Goal: Transaction & Acquisition: Purchase product/service

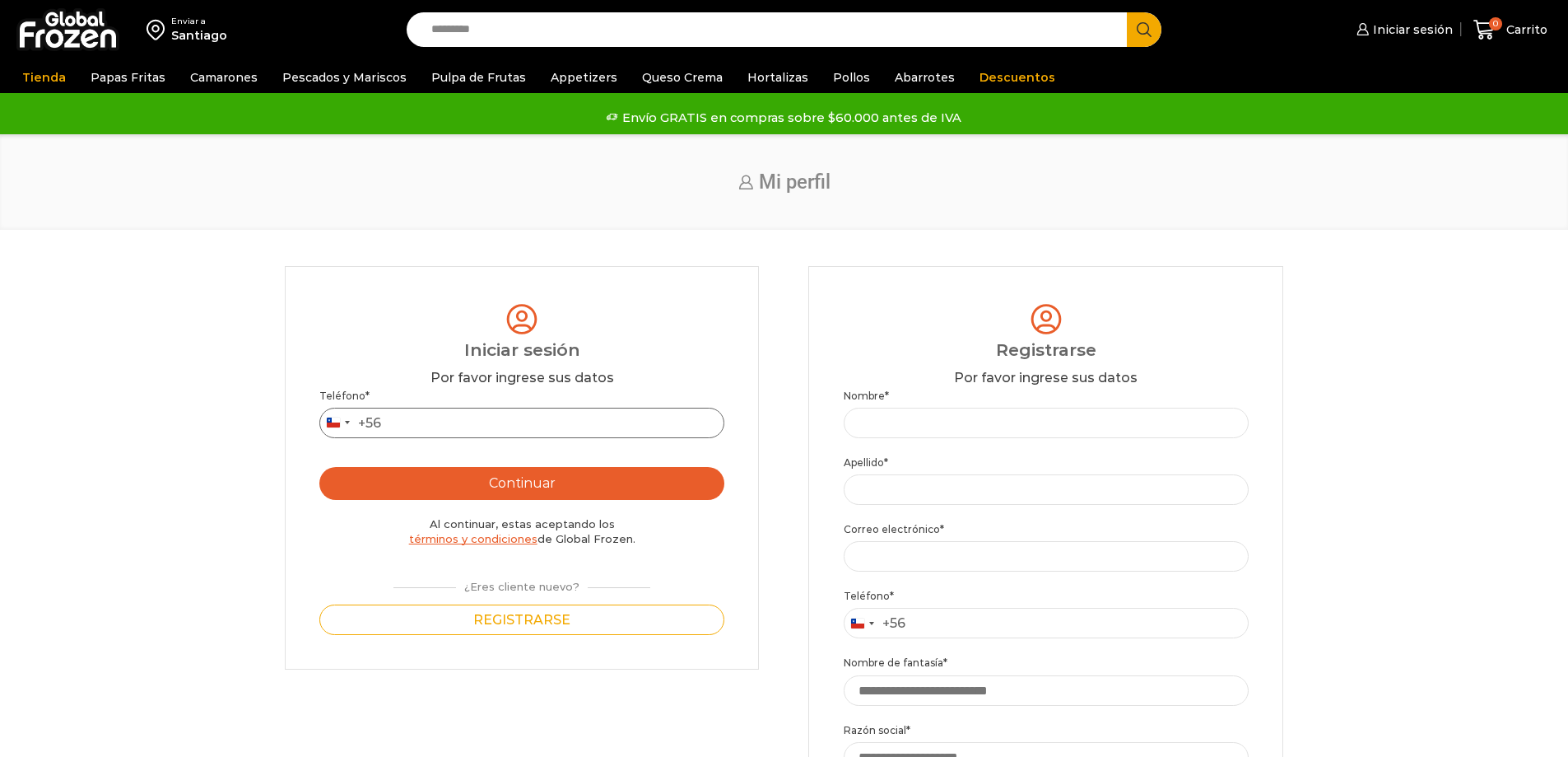
click at [506, 432] on input "Teléfono *" at bounding box center [522, 422] width 405 height 31
type input "*********"
click at [509, 482] on button "Continuar" at bounding box center [522, 483] width 405 height 33
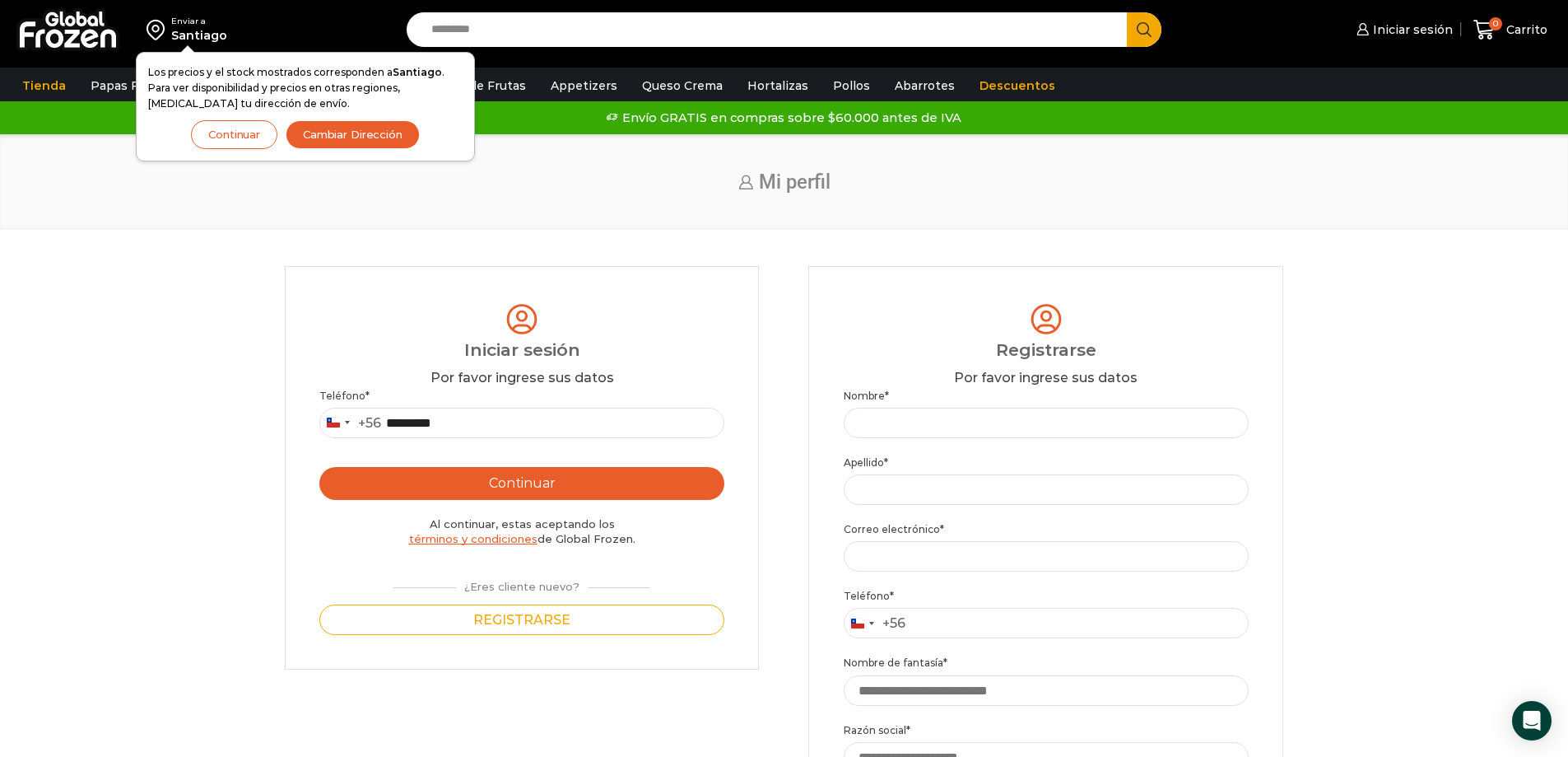
click at [231, 137] on button "Continuar" at bounding box center [234, 134] width 86 height 29
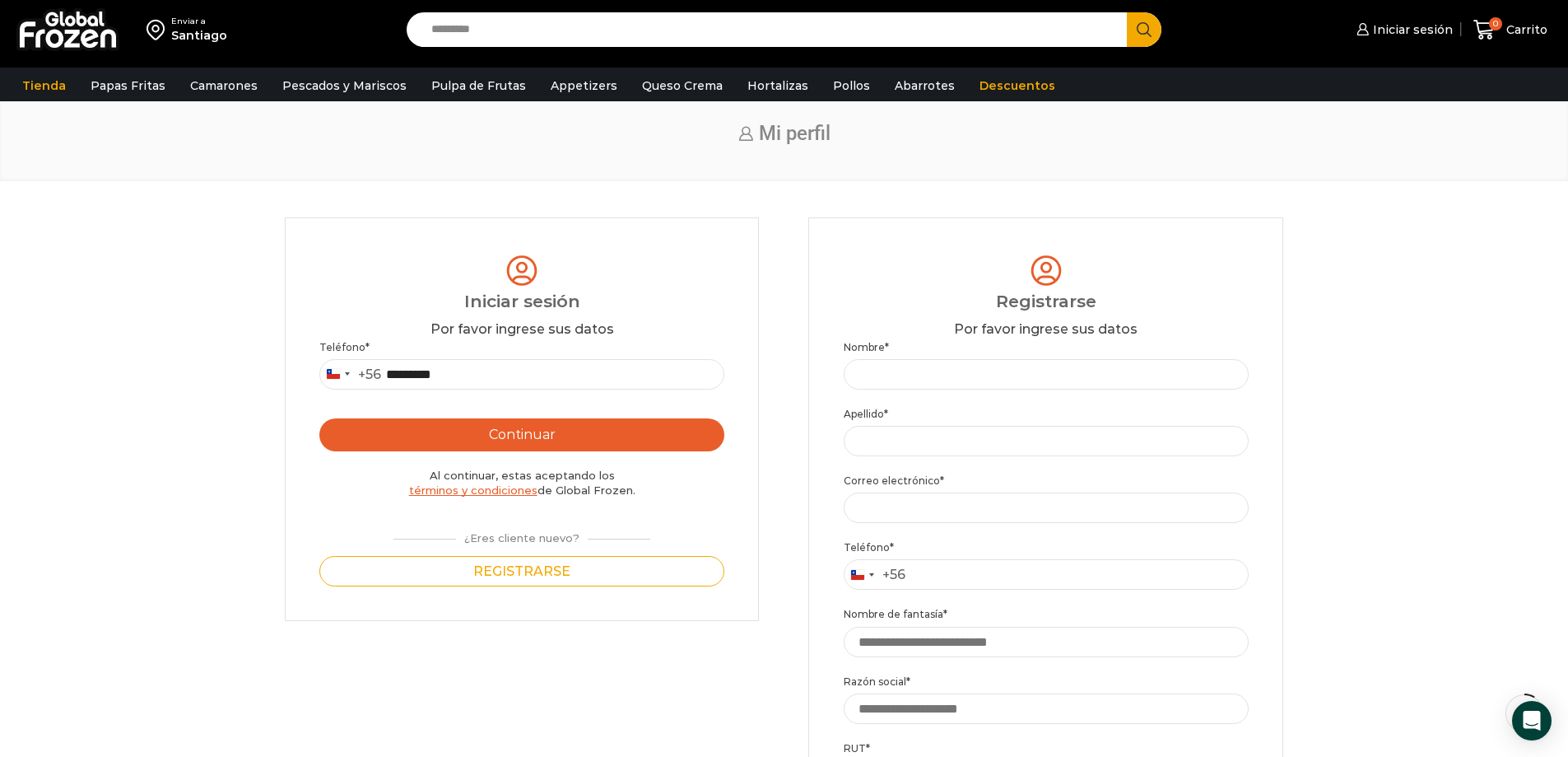
scroll to position [82, 0]
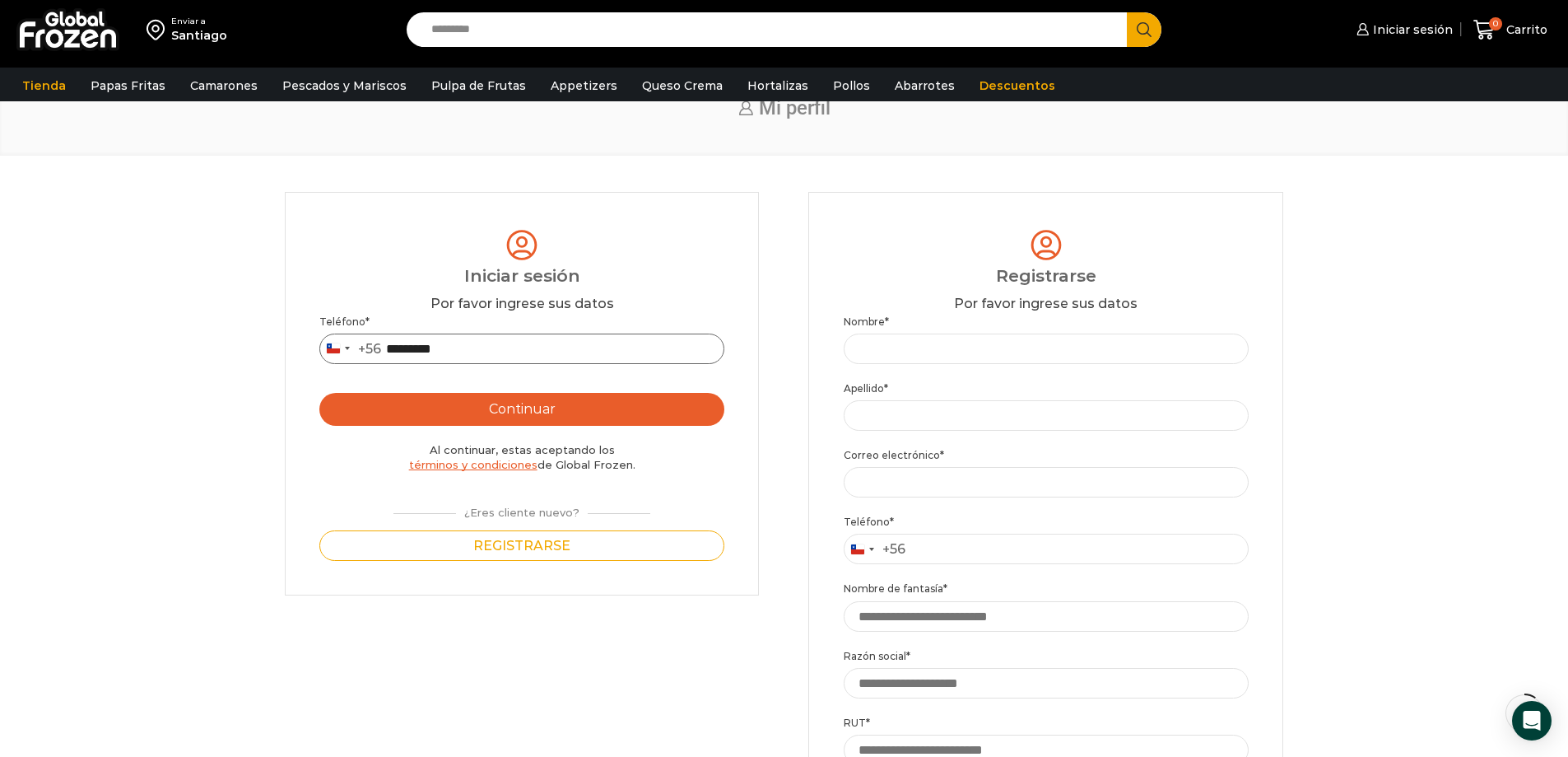
click at [485, 354] on input "*********" at bounding box center [522, 349] width 405 height 31
click at [508, 413] on button "Continuar" at bounding box center [522, 409] width 405 height 33
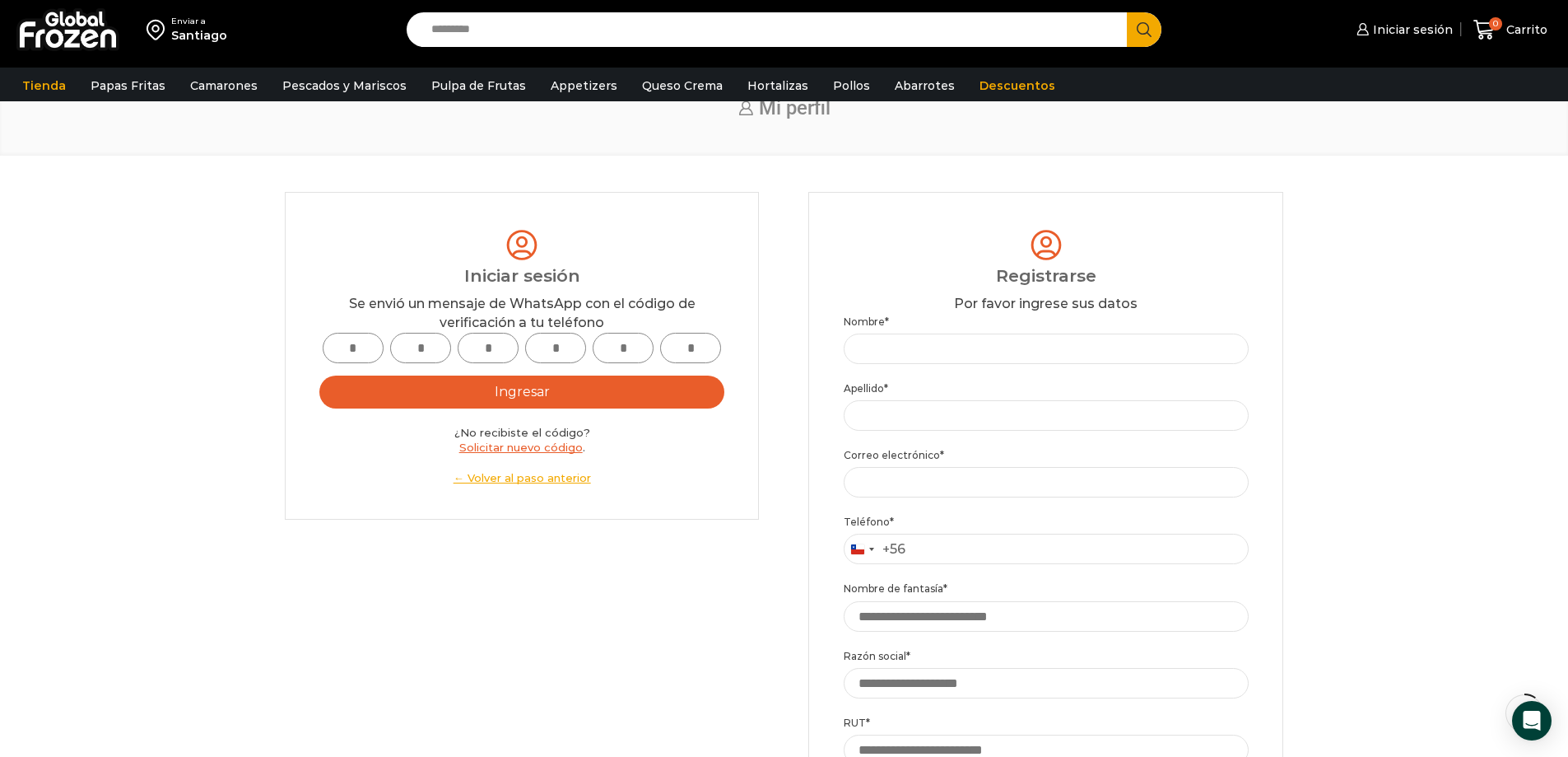
click at [343, 352] on input "text" at bounding box center [353, 348] width 61 height 31
click at [226, 364] on div "Login Iniciar sesión Por favor ingrese sus datos Iniciar sesión Se envió un men…" at bounding box center [784, 642] width 1535 height 900
click at [353, 349] on input "text" at bounding box center [353, 348] width 61 height 31
type input "*"
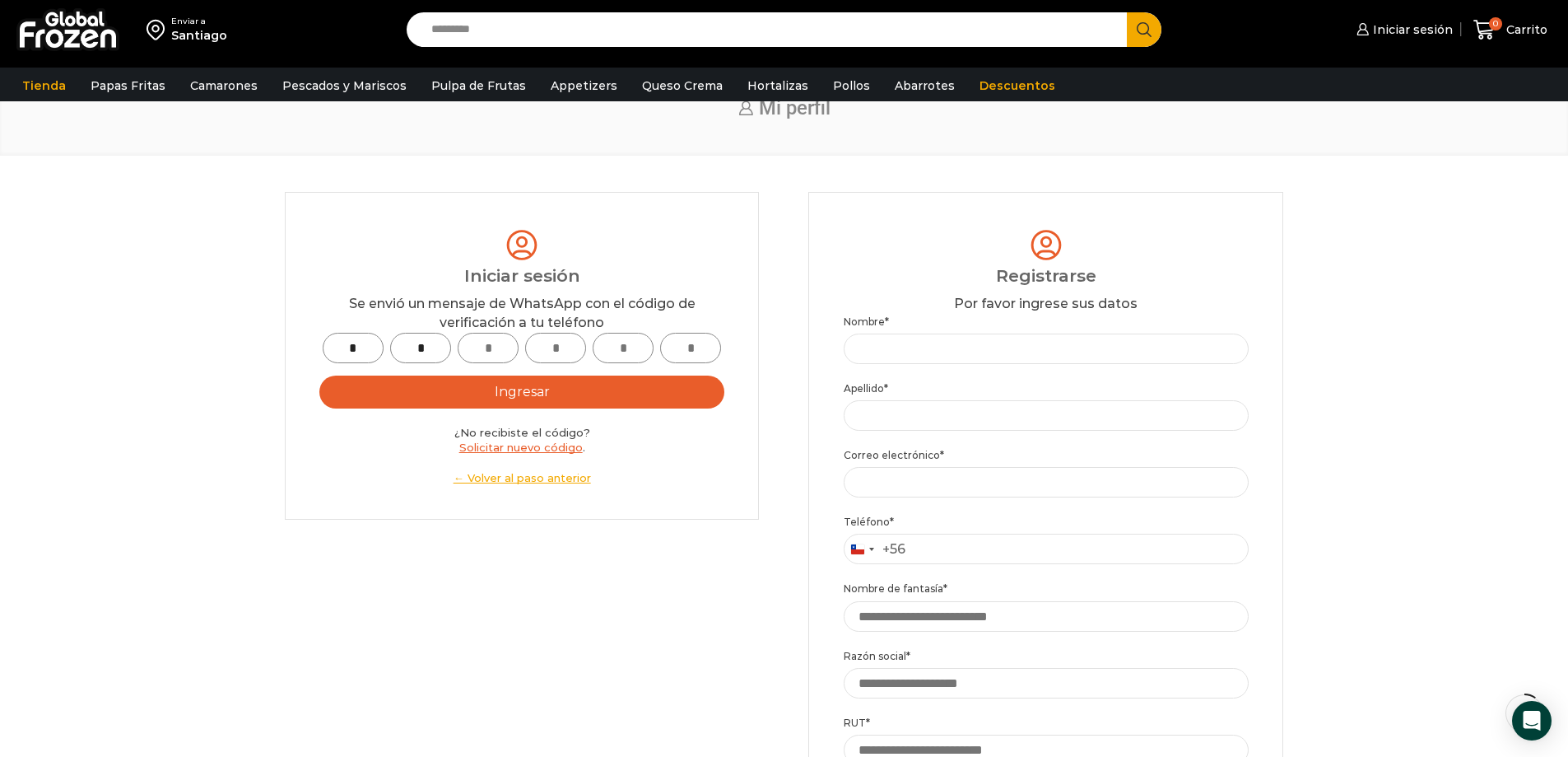
type input "*"
click at [529, 383] on button "Ingresar" at bounding box center [522, 392] width 405 height 33
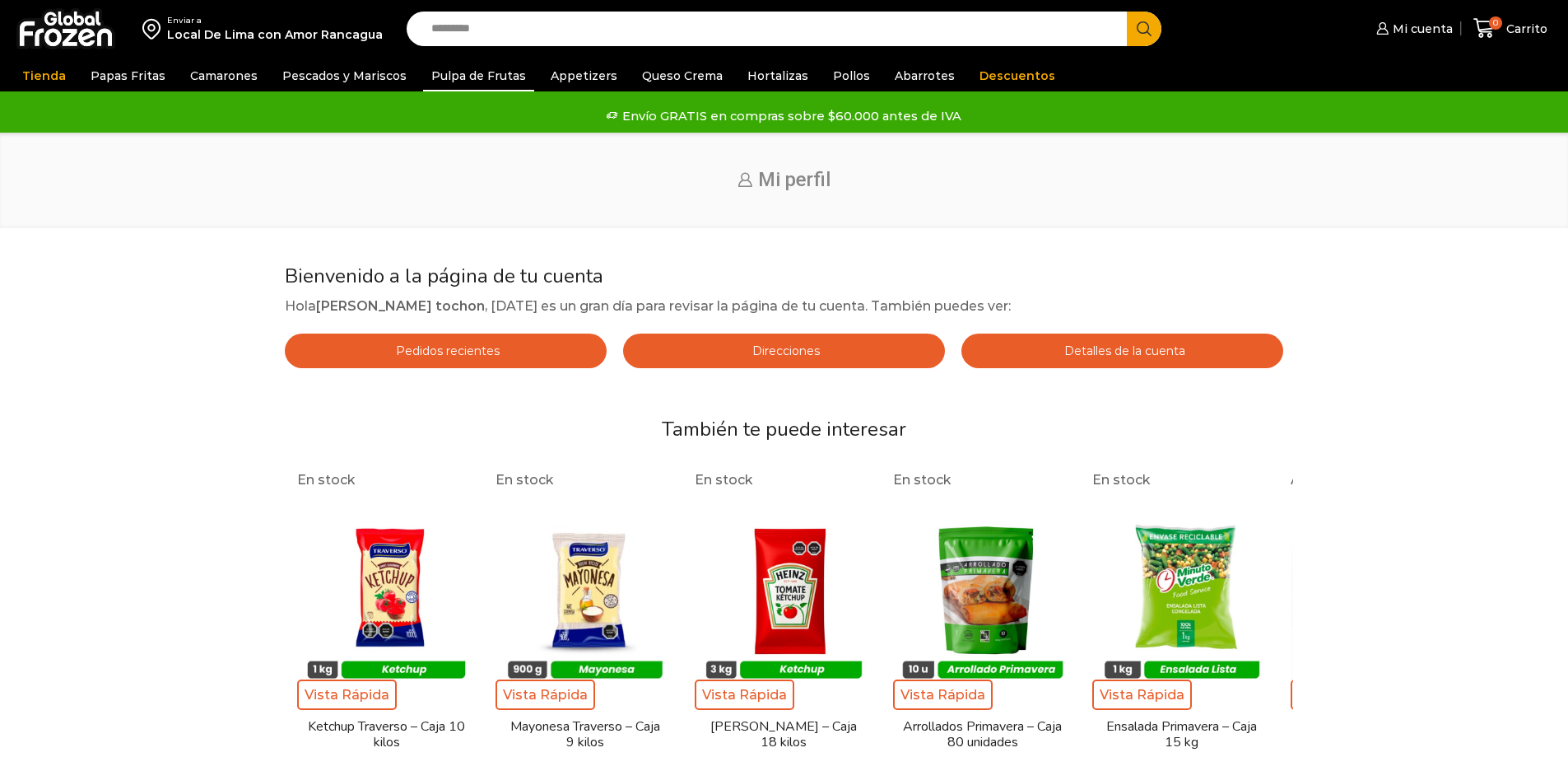
click at [468, 71] on link "Pulpa de Frutas" at bounding box center [479, 76] width 111 height 32
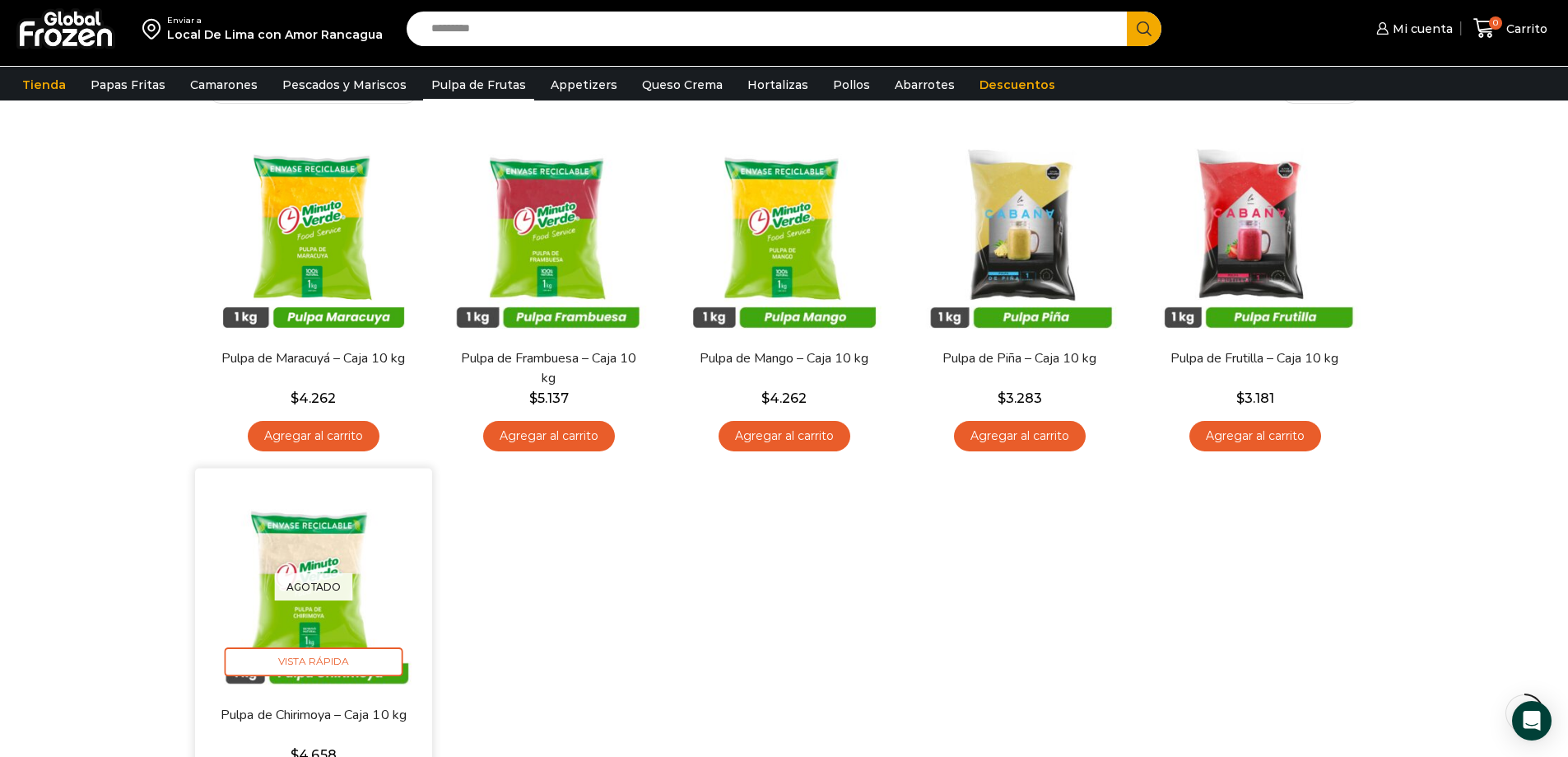
scroll to position [164, 0]
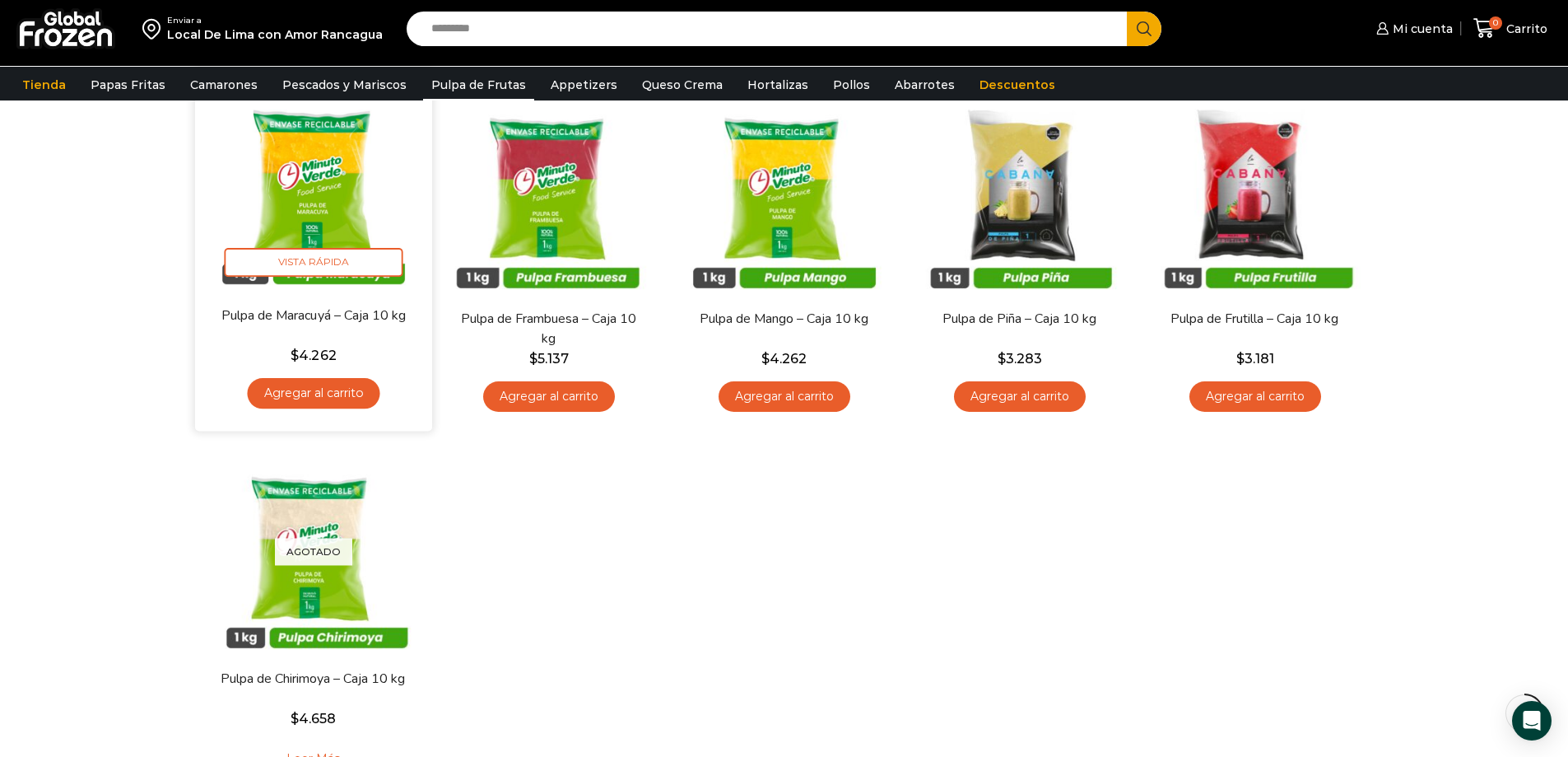
click at [318, 392] on link "Agregar al carrito" at bounding box center [314, 393] width 133 height 31
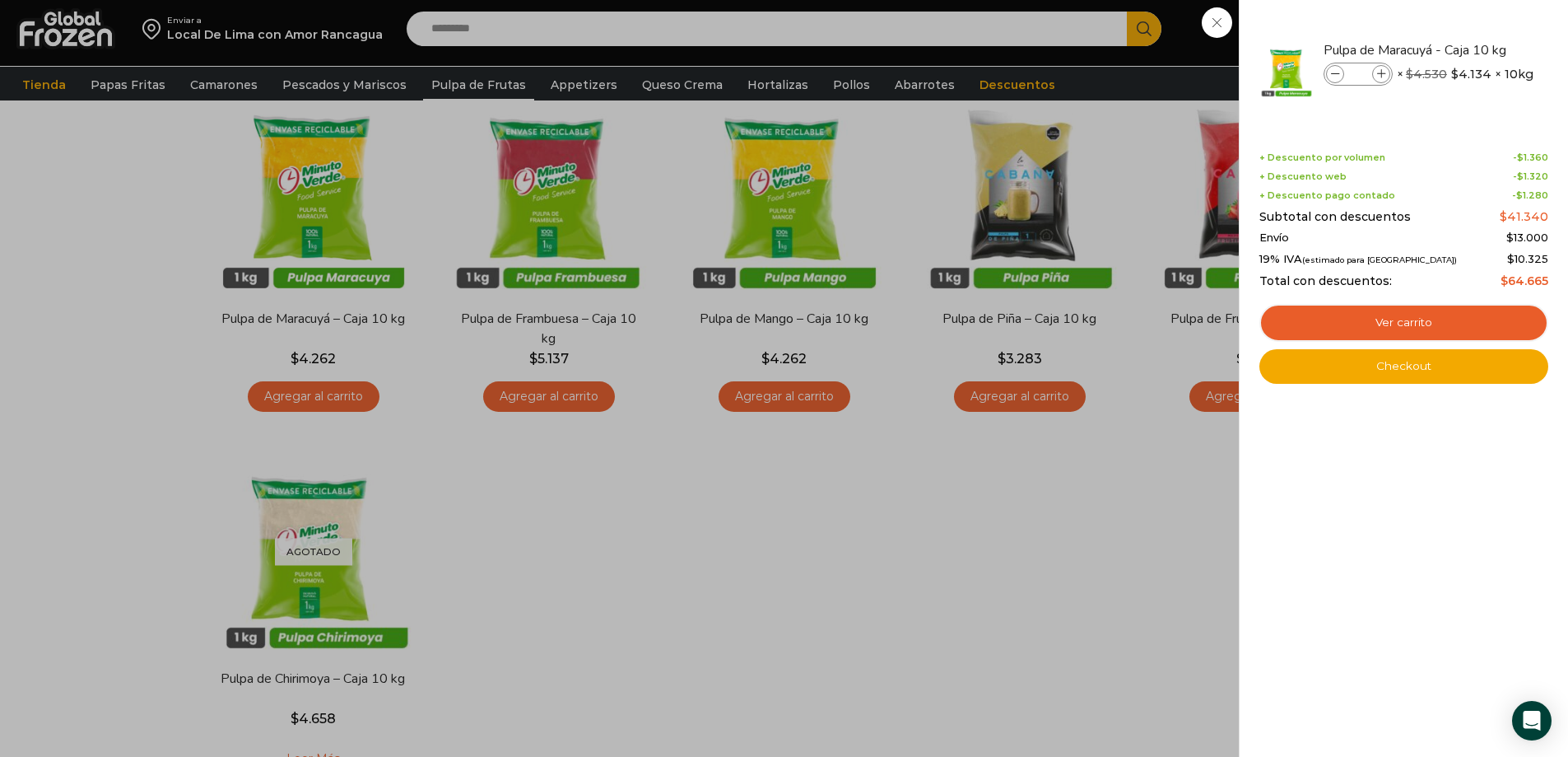
click at [1469, 48] on div "1 Carrito 1 1 Shopping Cart *" at bounding box center [1510, 28] width 82 height 39
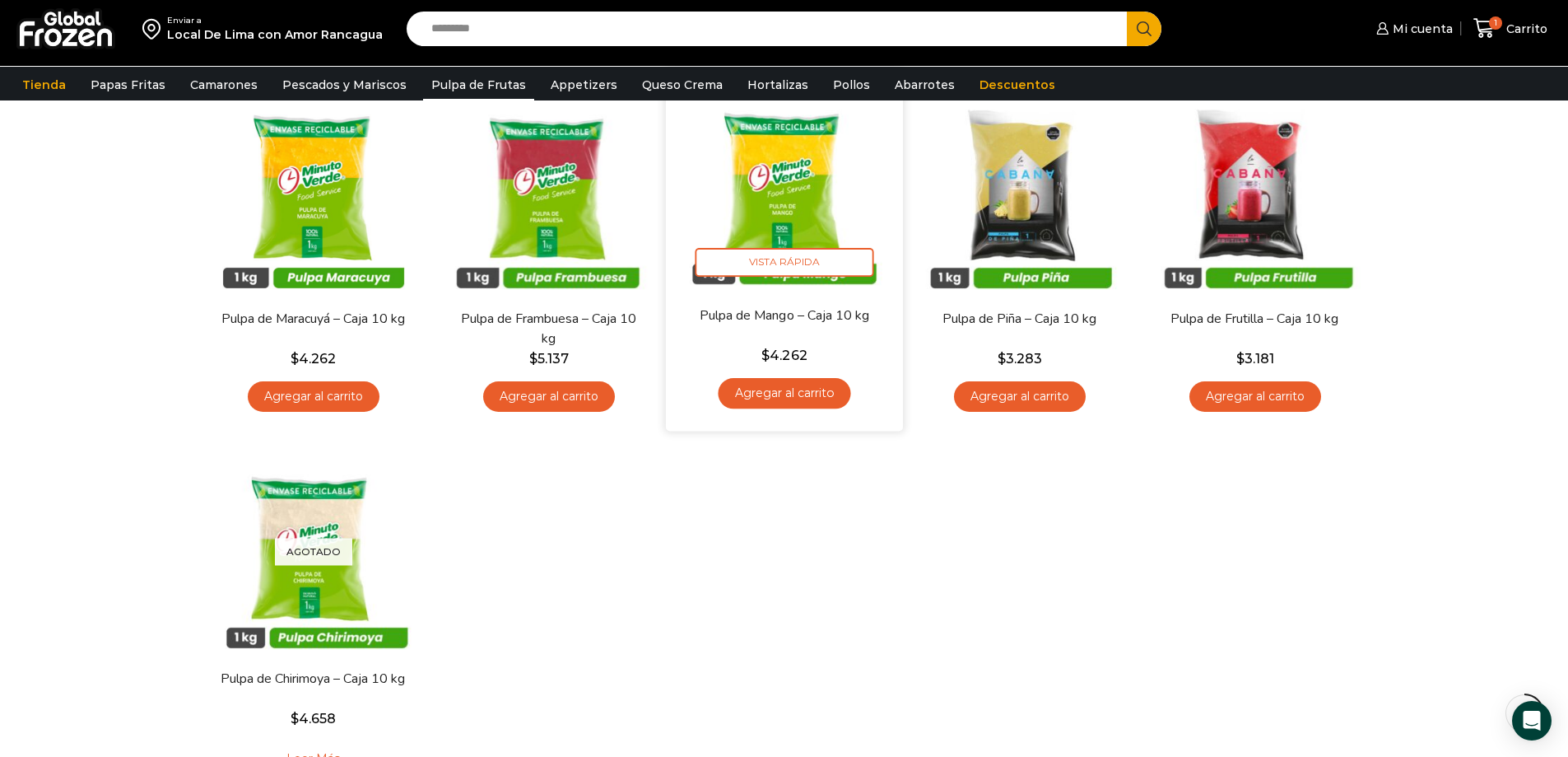
click at [751, 396] on link "Agregar al carrito" at bounding box center [784, 393] width 133 height 31
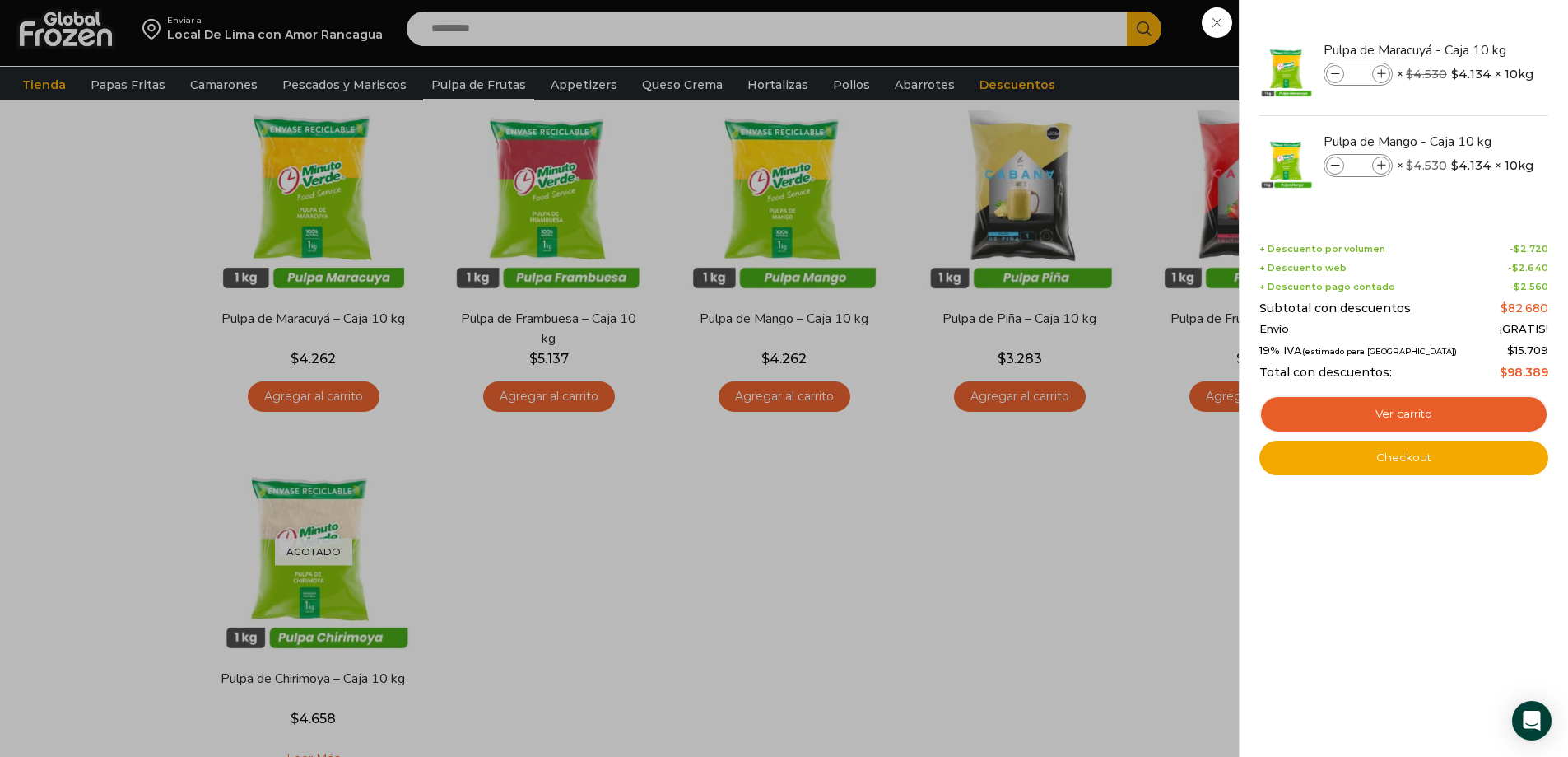
click at [1469, 48] on div "2 Carrito 2 2 Shopping Cart *" at bounding box center [1510, 28] width 82 height 39
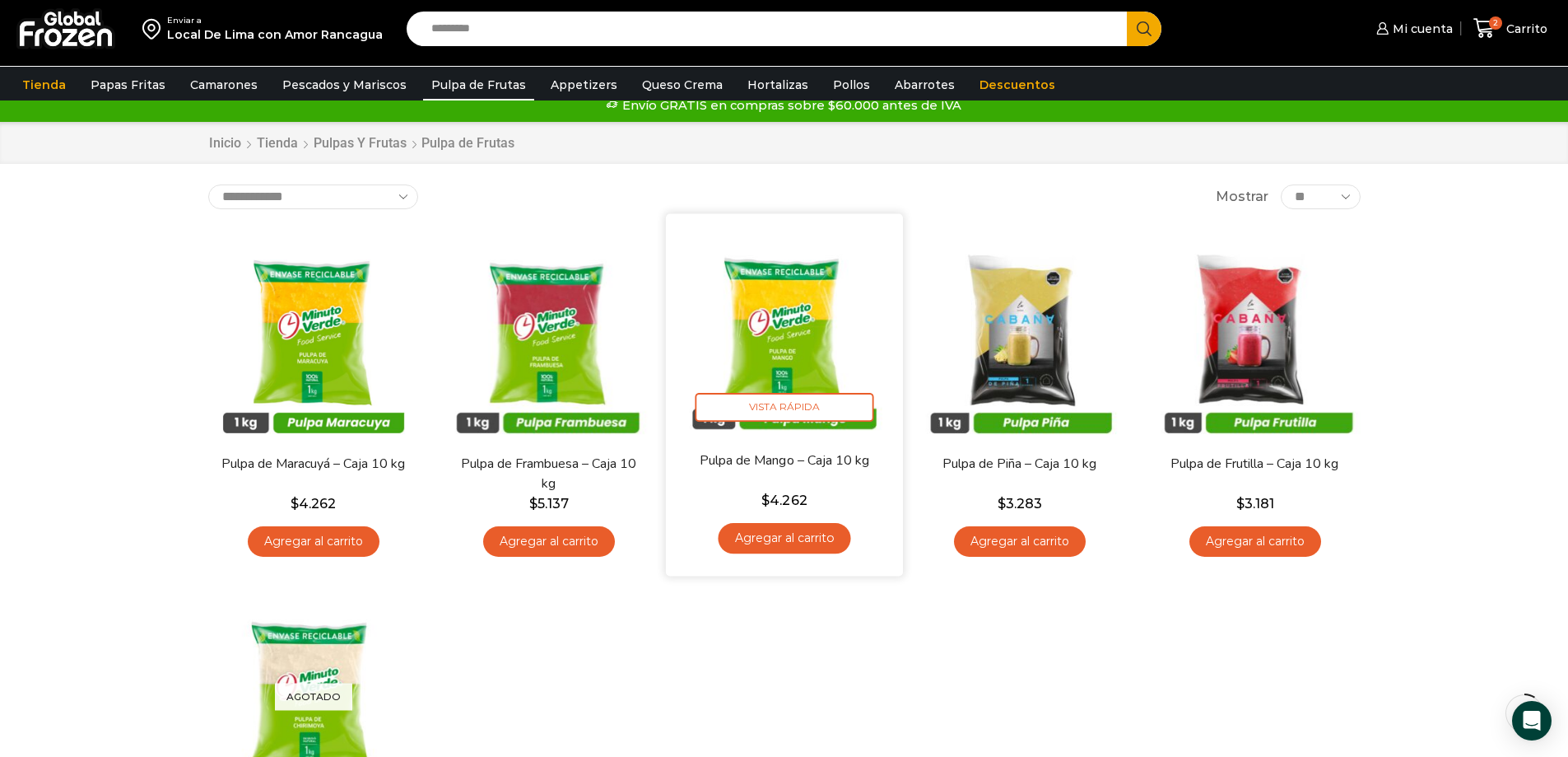
scroll to position [0, 0]
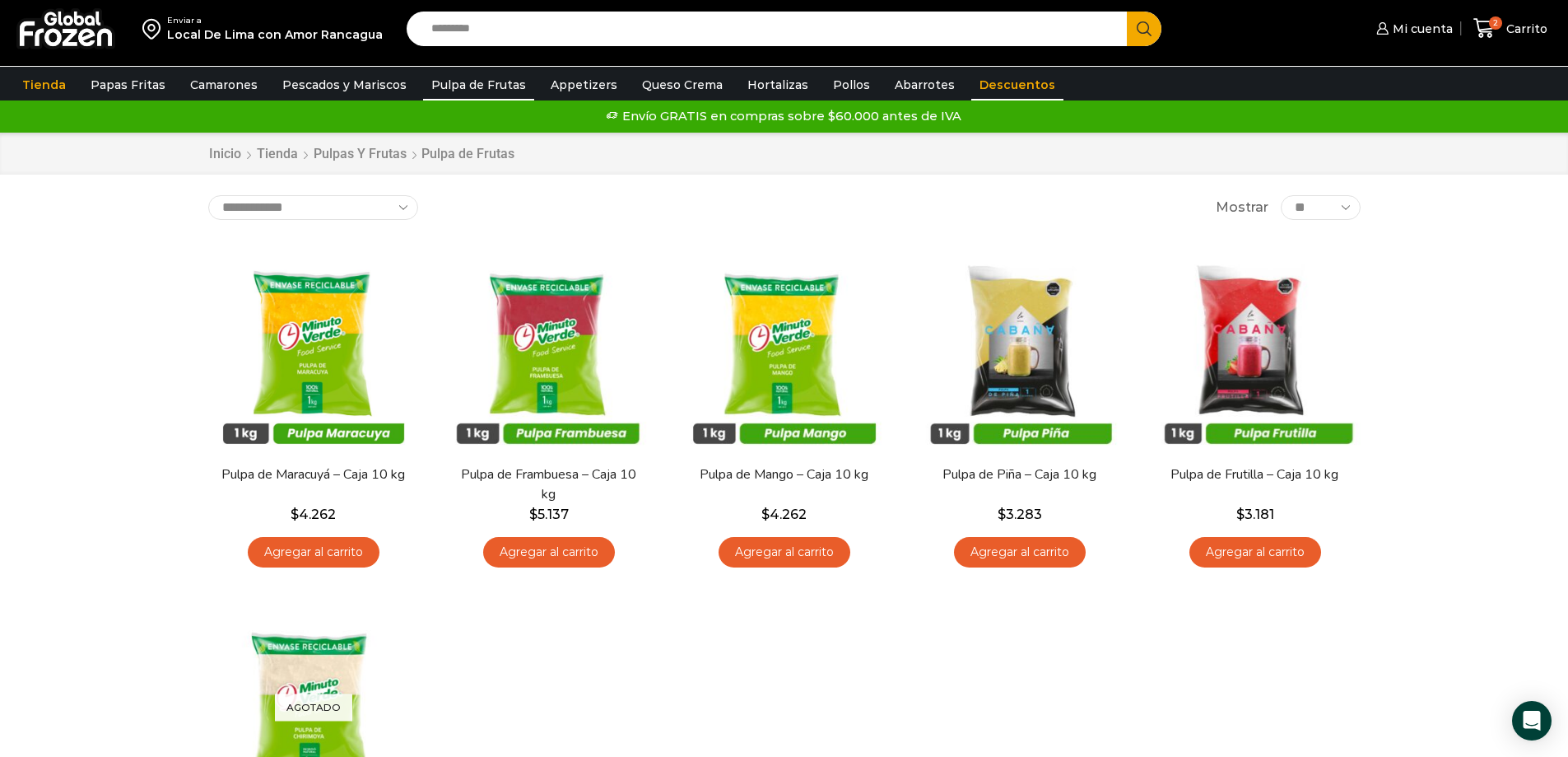
click at [987, 84] on link "Descuentos" at bounding box center [1016, 85] width 92 height 32
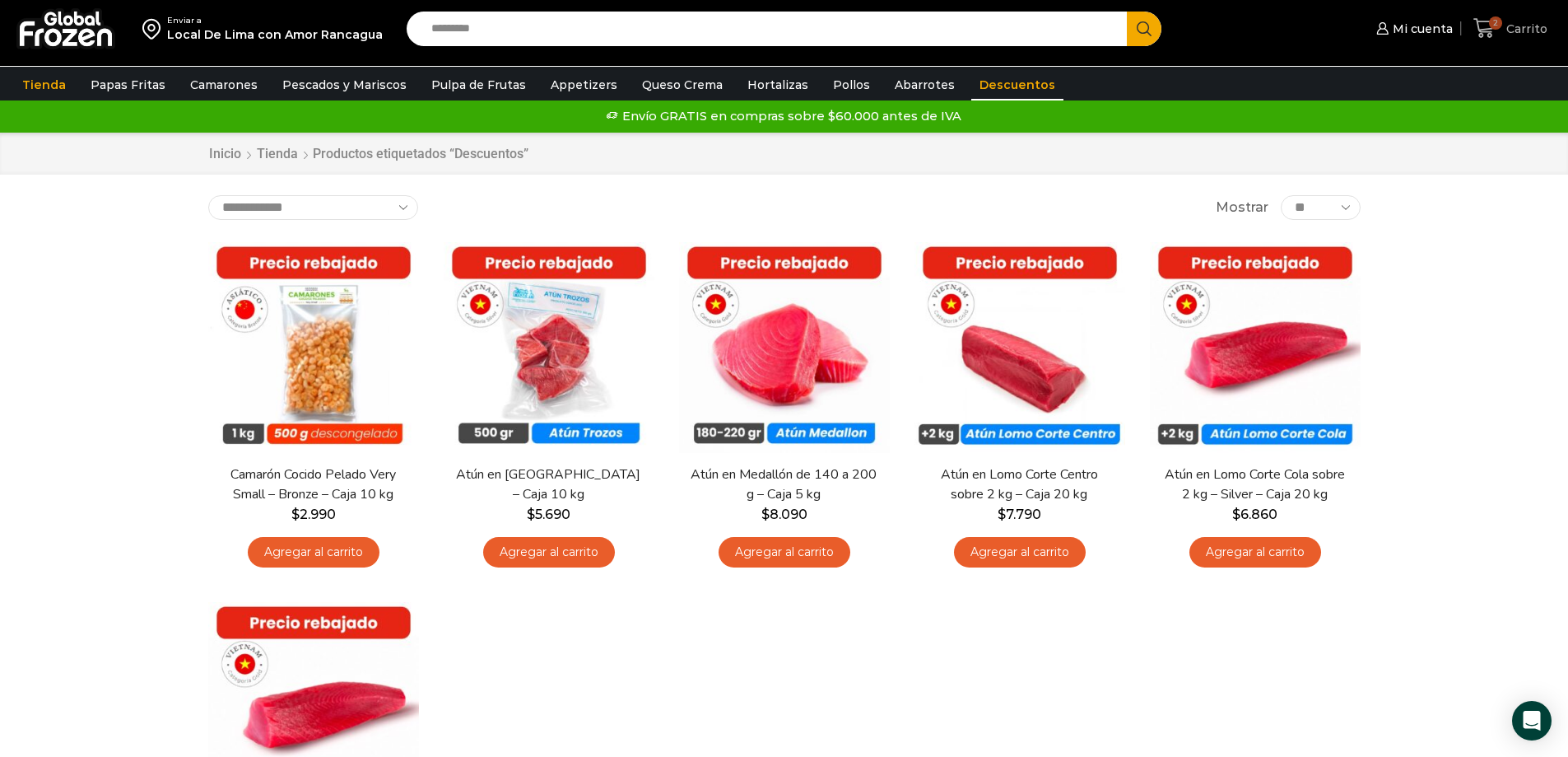
click at [1506, 31] on span "Carrito" at bounding box center [1524, 29] width 46 height 17
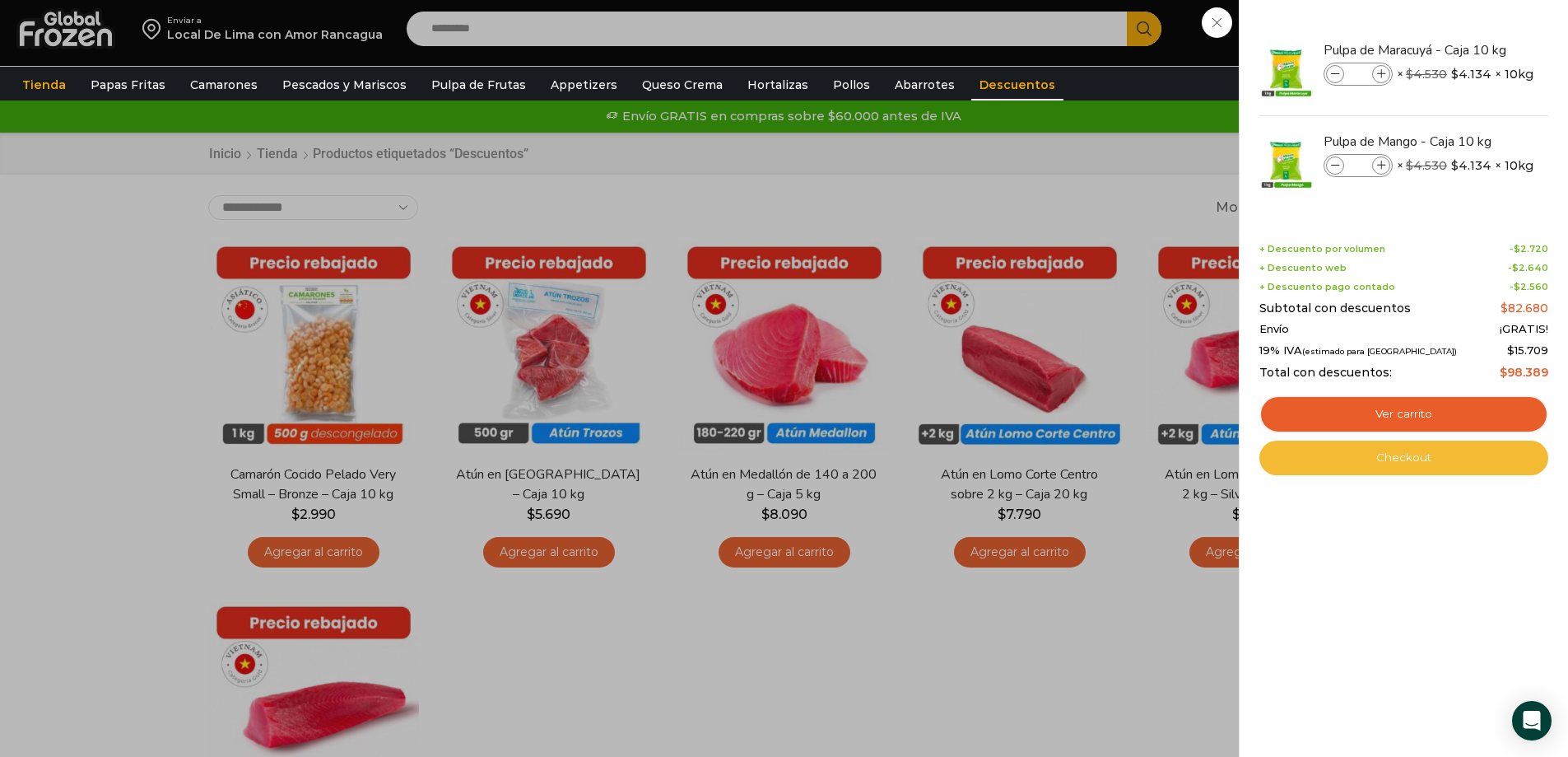
click at [1397, 457] on link "Checkout" at bounding box center [1404, 458] width 289 height 35
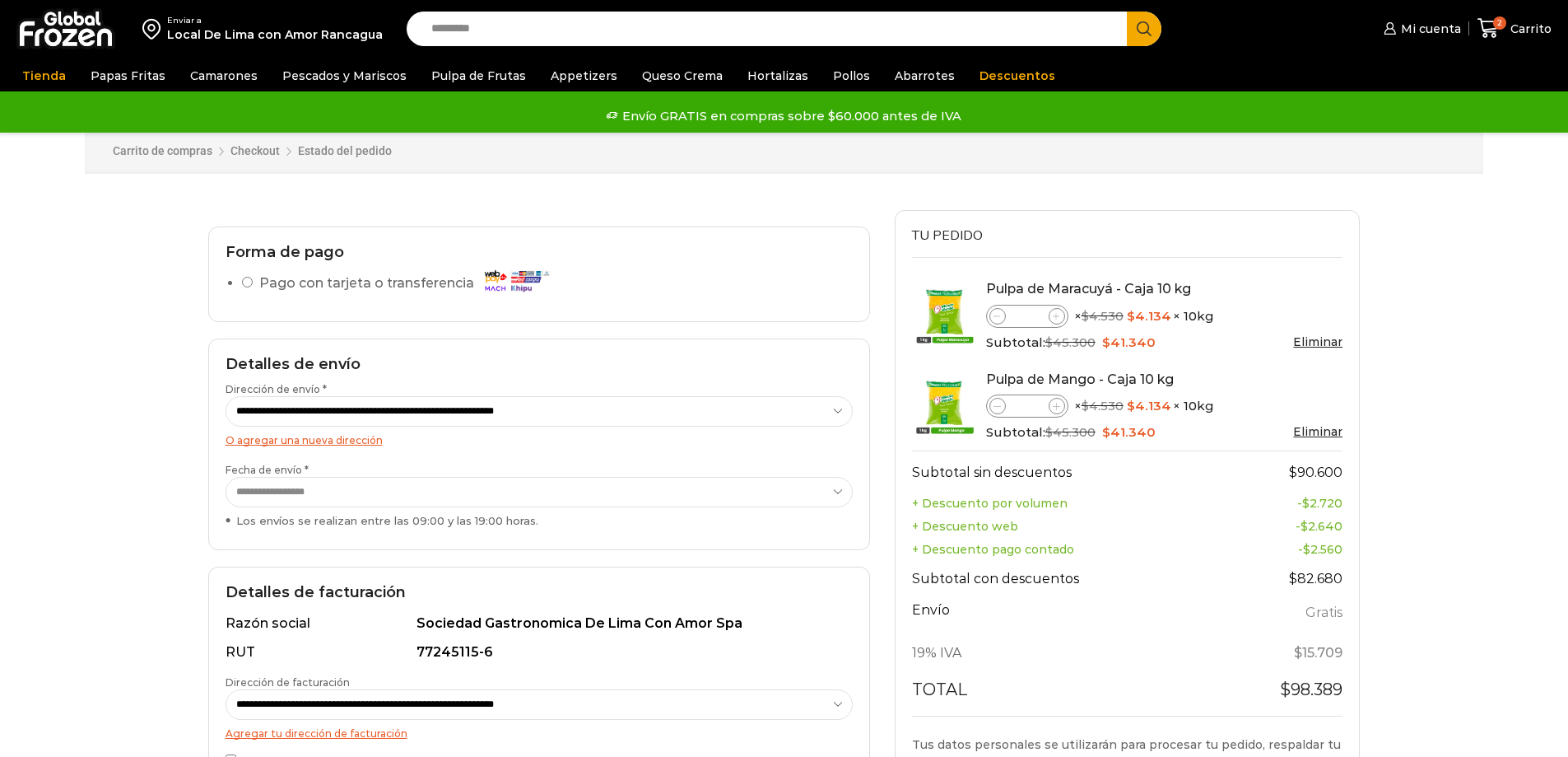
select select "*"
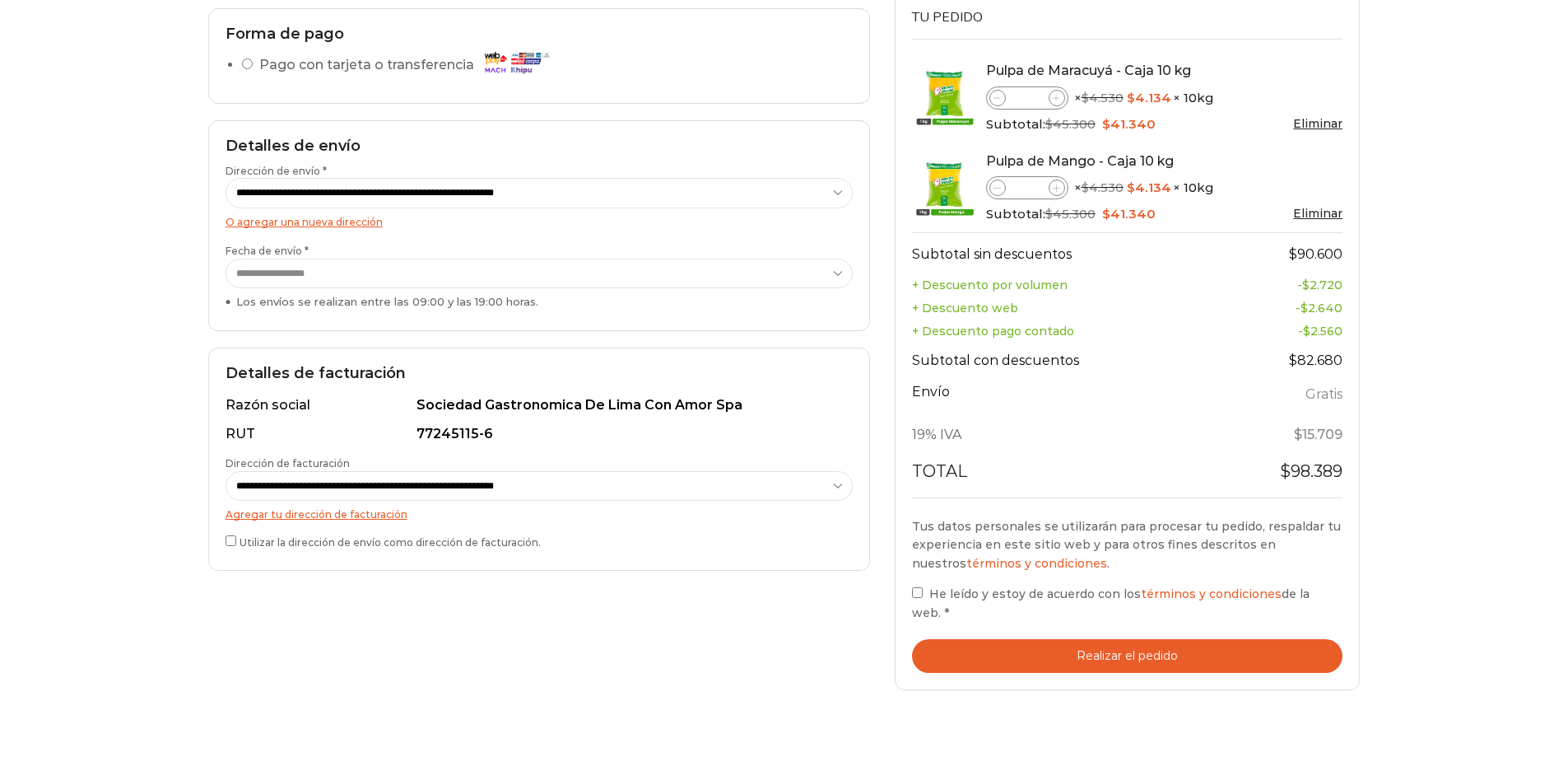
scroll to position [247, 0]
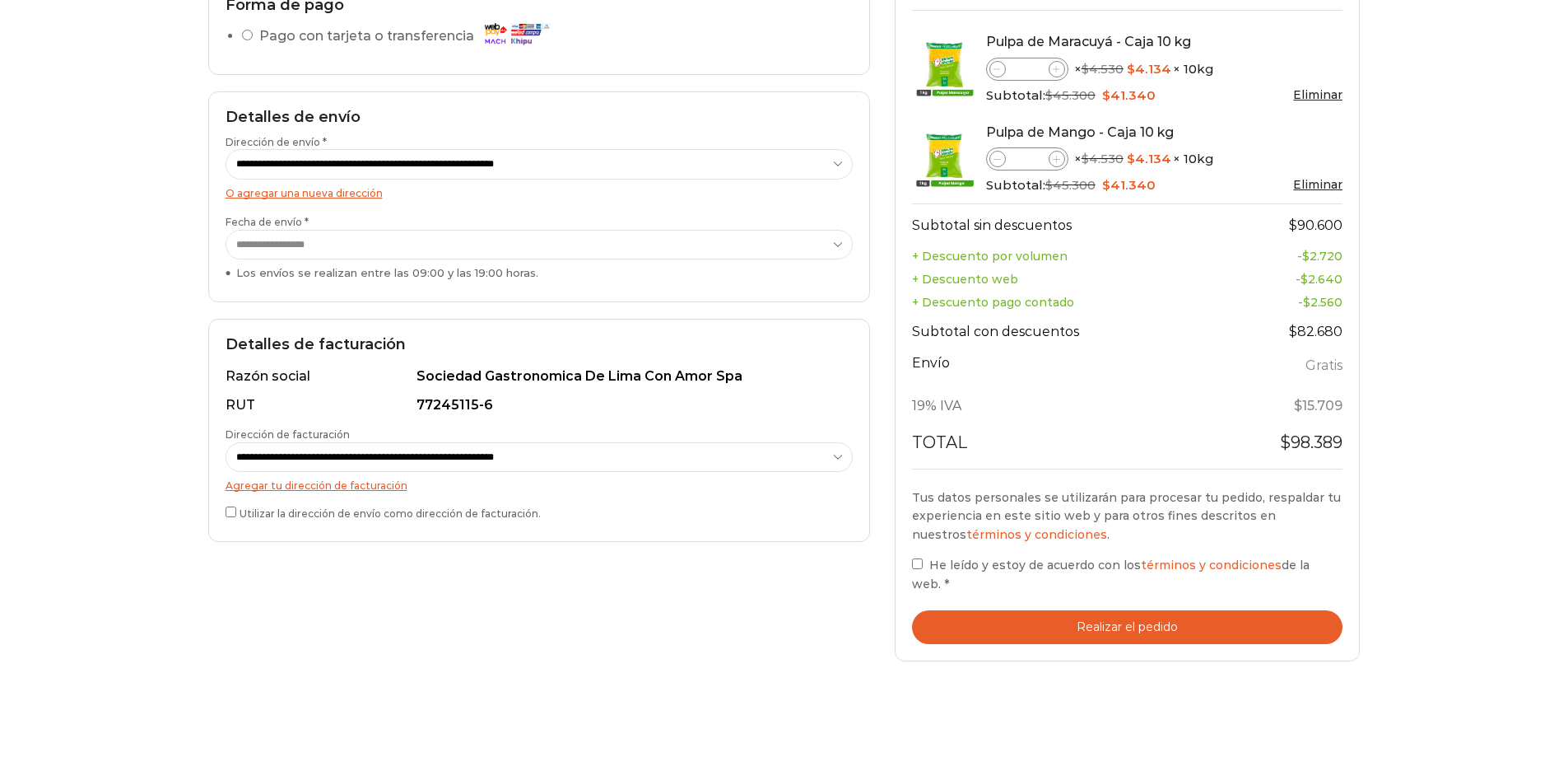
click at [1157, 619] on button "Realizar el pedido" at bounding box center [1127, 627] width 431 height 34
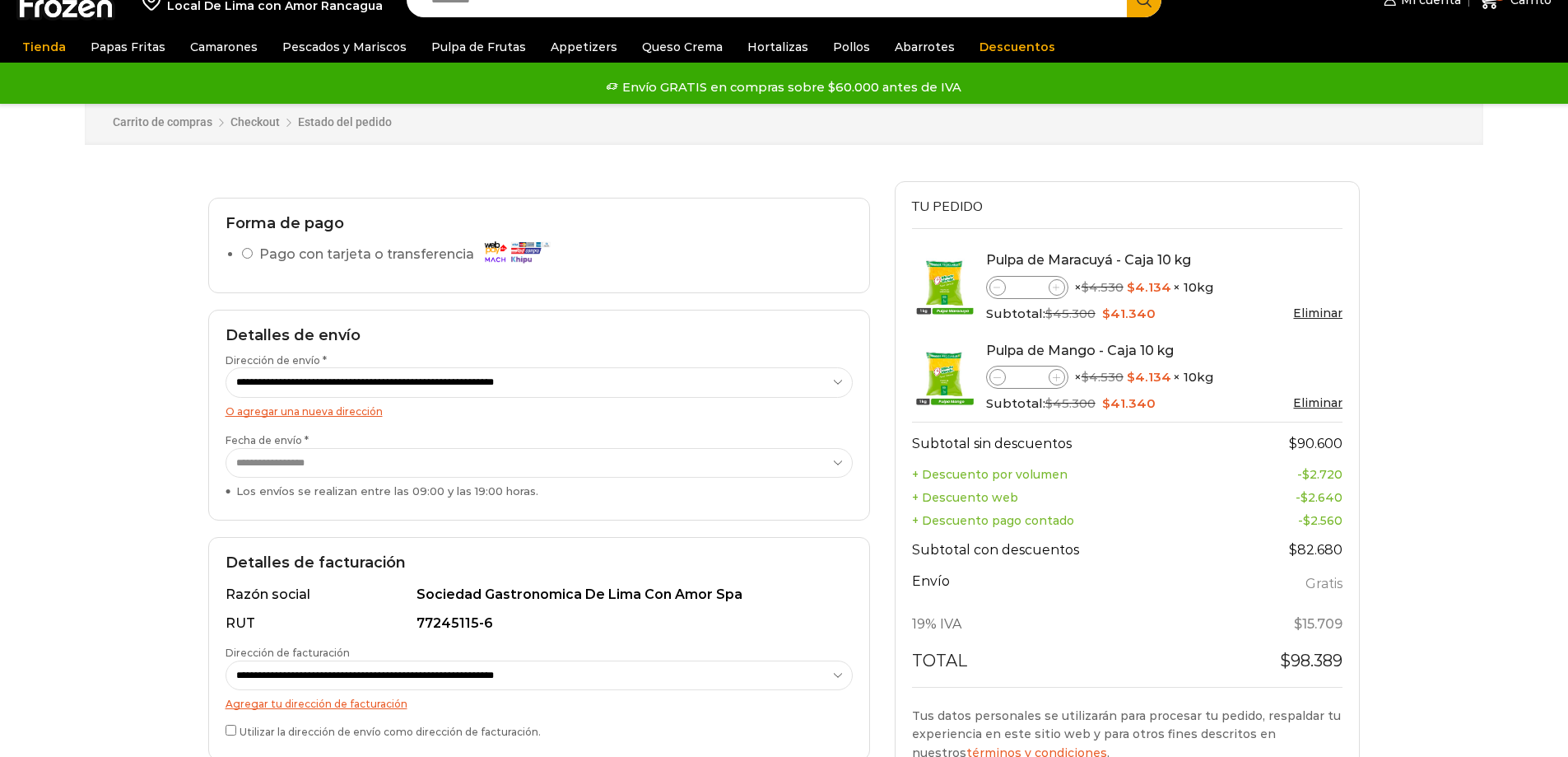
scroll to position [0, 0]
